Goal: Transaction & Acquisition: Purchase product/service

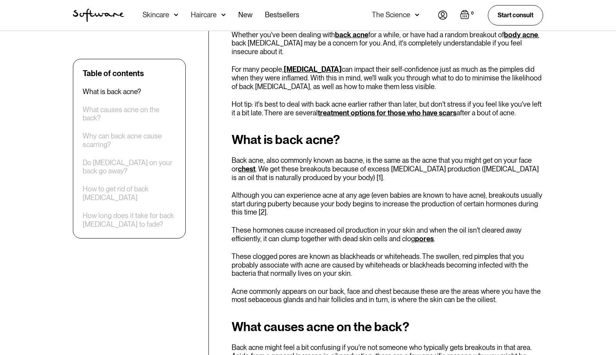
scroll to position [499, 0]
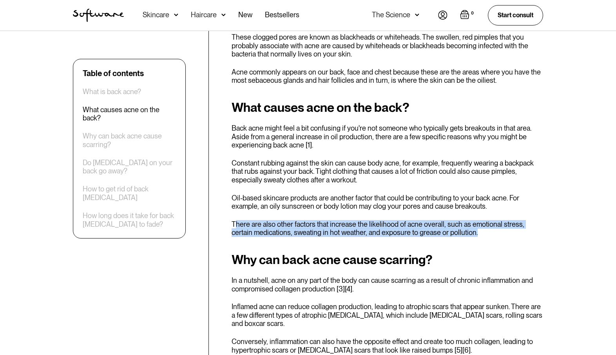
drag, startPoint x: 236, startPoint y: 215, endPoint x: 467, endPoint y: 224, distance: 231.4
click at [467, 224] on p "There are also other factors that increase the likelihood of acne overall, such…" at bounding box center [388, 228] width 312 height 17
click at [466, 225] on p "There are also other factors that increase the likelihood of acne overall, such…" at bounding box center [388, 228] width 312 height 17
drag, startPoint x: 459, startPoint y: 214, endPoint x: 495, endPoint y: 227, distance: 38.6
click at [495, 227] on p "There are also other factors that increase the likelihood of acne overall, such…" at bounding box center [388, 228] width 312 height 17
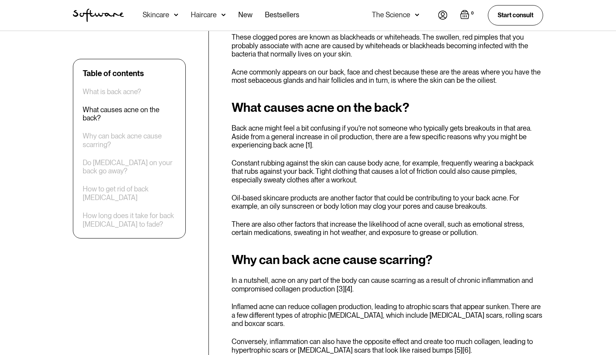
click at [455, 175] on p "Constant rubbing against the skin can cause body acne, for example, frequently …" at bounding box center [388, 171] width 312 height 25
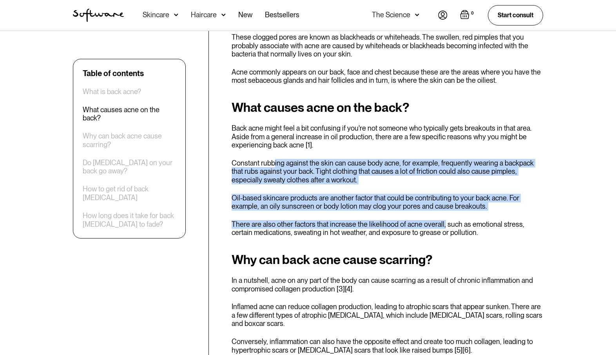
drag, startPoint x: 274, startPoint y: 154, endPoint x: 444, endPoint y: 212, distance: 178.7
click at [442, 212] on div "What causes acne on the back? Back acne might feel a bit confusing if you're no…" at bounding box center [388, 168] width 312 height 136
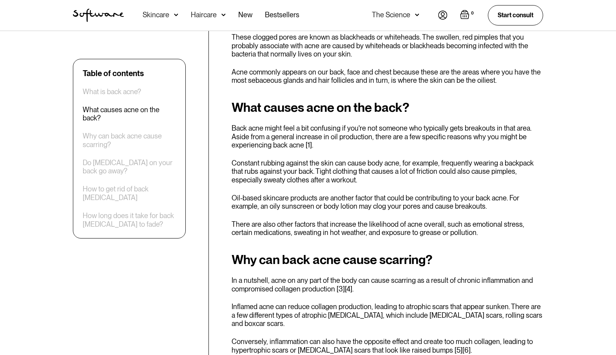
click at [446, 220] on p "There are also other factors that increase the likelihood of acne overall, such…" at bounding box center [388, 228] width 312 height 17
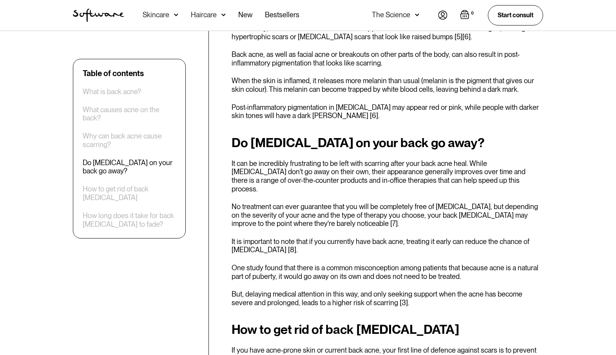
scroll to position [861, 0]
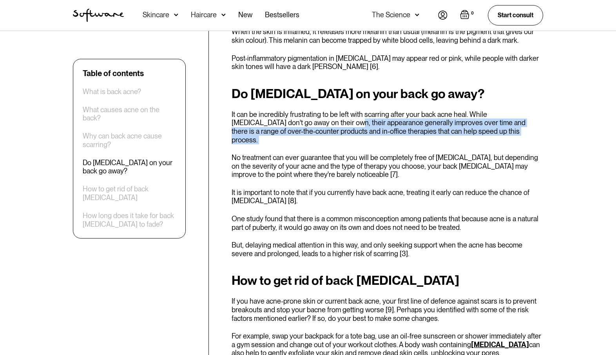
drag, startPoint x: 299, startPoint y: 105, endPoint x: 495, endPoint y: 119, distance: 196.4
click at [495, 119] on div "Do [MEDICAL_DATA] on your back go away? It can be incredibly frustrating to be …" at bounding box center [388, 172] width 312 height 171
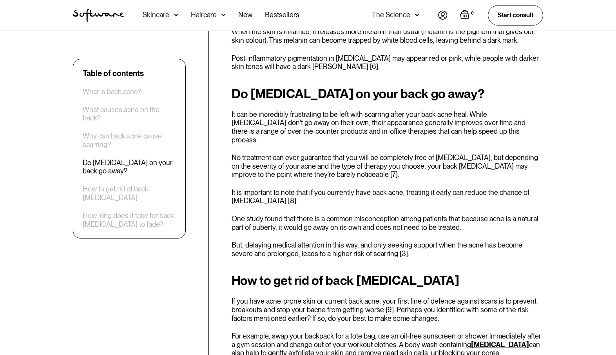
click at [457, 153] on p "No treatment can ever guarantee that you will be completely free of [MEDICAL_DA…" at bounding box center [388, 165] width 312 height 25
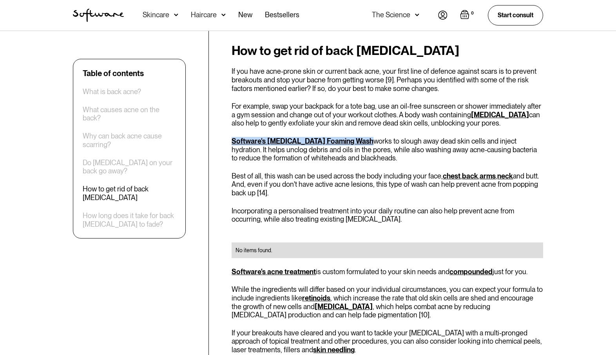
scroll to position [1091, 0]
drag, startPoint x: 331, startPoint y: 205, endPoint x: 237, endPoint y: 17, distance: 210.5
click at [0, 0] on body "Acne Ageing Pigmentation Everyday care Hair Loss Learn Skincare Custom Formulas…" at bounding box center [308, 177] width 616 height 2537
click at [383, 206] on p "Incorporating a personalised treatment into your daily routine can also help pr…" at bounding box center [388, 214] width 312 height 17
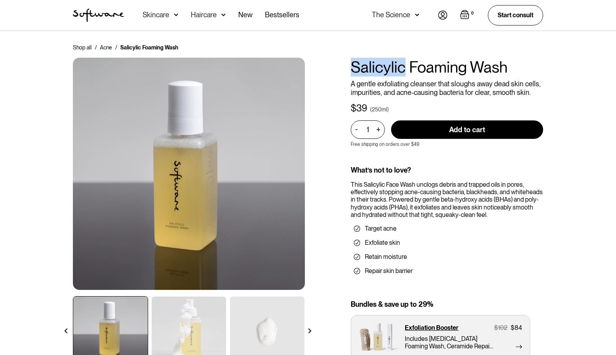
drag, startPoint x: 403, startPoint y: 70, endPoint x: 337, endPoint y: 67, distance: 65.9
click at [337, 67] on div "Shop all / Acne / Salicylic Foaming Wash Salicylic Foaming Wash A gentle exfoli…" at bounding box center [307, 230] width 489 height 372
copy h1 "Salicylic"
